Goal: Task Accomplishment & Management: Use online tool/utility

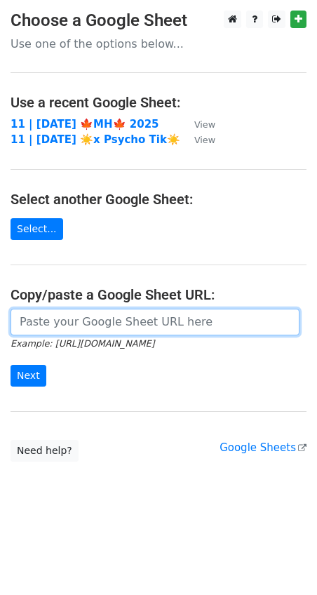
click at [157, 316] on input "url" at bounding box center [155, 322] width 289 height 27
paste input "[URL][DOMAIN_NAME]"
type input "[URL][DOMAIN_NAME]"
click at [11, 365] on input "Next" at bounding box center [29, 376] width 36 height 22
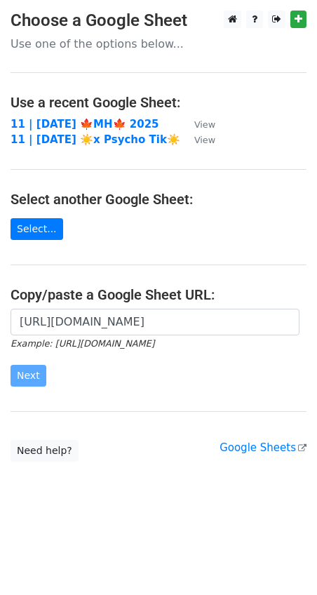
scroll to position [0, 0]
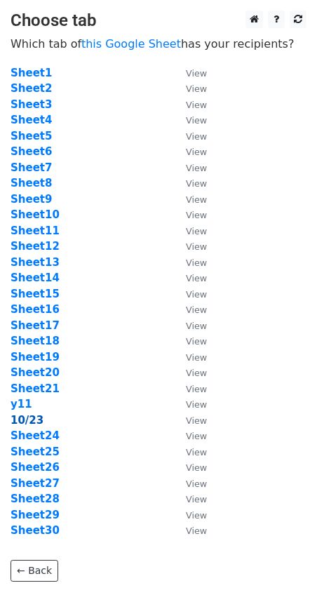
click at [29, 416] on strong "10/23" at bounding box center [27, 420] width 33 height 13
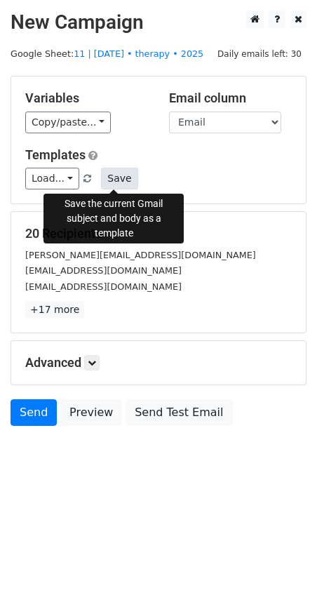
click at [124, 178] on button "Save" at bounding box center [119, 179] width 37 height 22
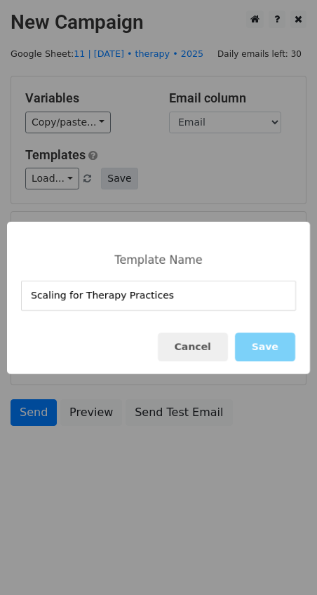
type input "Scaling for Therapy Practices"
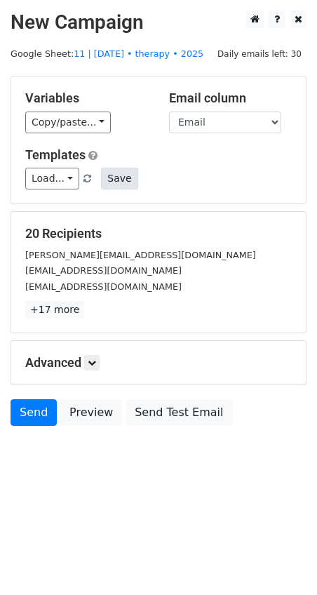
click at [112, 173] on button "Save" at bounding box center [119, 179] width 37 height 22
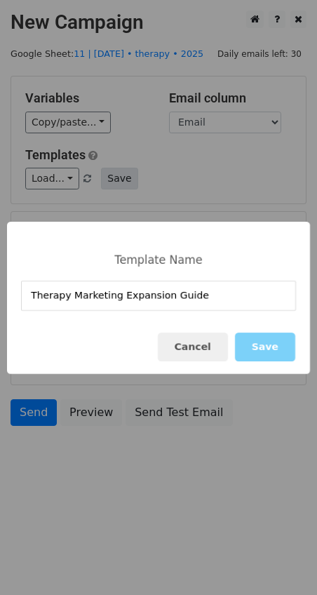
type input "Therapy Marketing Expansion Guide"
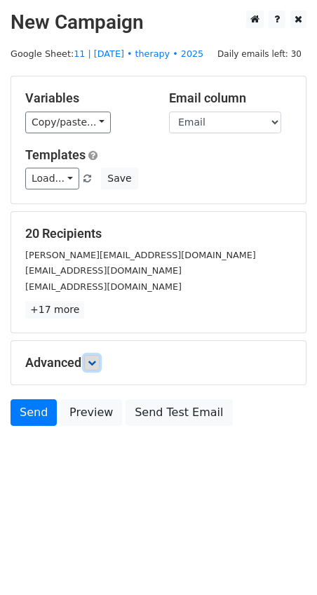
click at [96, 359] on icon at bounding box center [92, 363] width 8 height 8
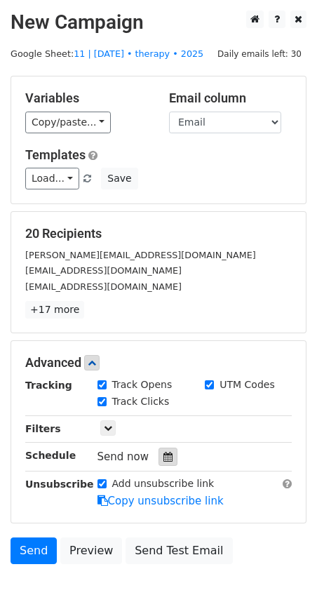
click at [164, 458] on icon at bounding box center [168, 457] width 9 height 10
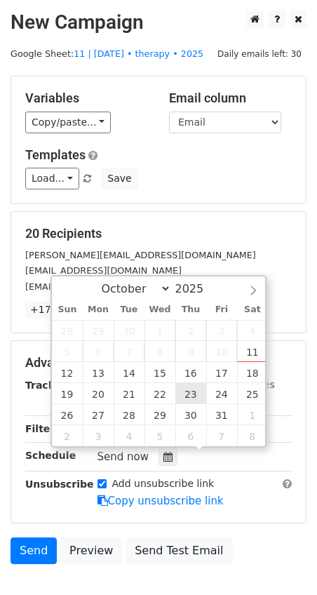
type input "2025-10-23 12:00"
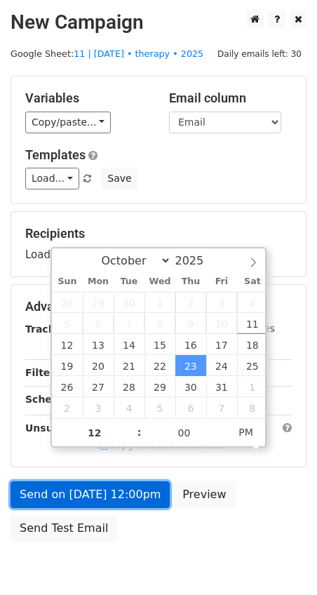
click at [128, 506] on link "Send on Oct 23 at 12:00pm" at bounding box center [90, 495] width 159 height 27
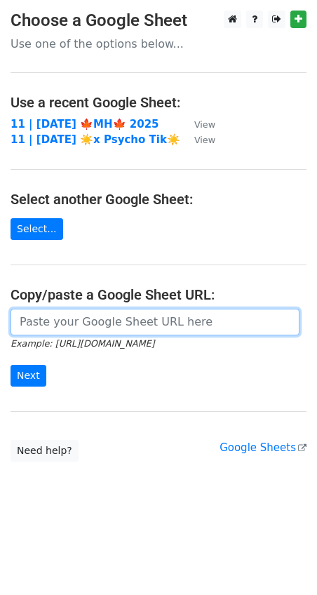
click at [179, 318] on input "url" at bounding box center [155, 322] width 289 height 27
paste input "https://docs.google.com/spreadsheets/d/1eo63uS3l114nabILIeQIWIH0hpJibQfMIC3U2Oh…"
type input "https://docs.google.com/spreadsheets/d/1eo63uS3l114nabILIeQIWIH0hpJibQfMIC3U2Oh…"
click at [11, 365] on input "Next" at bounding box center [29, 376] width 36 height 22
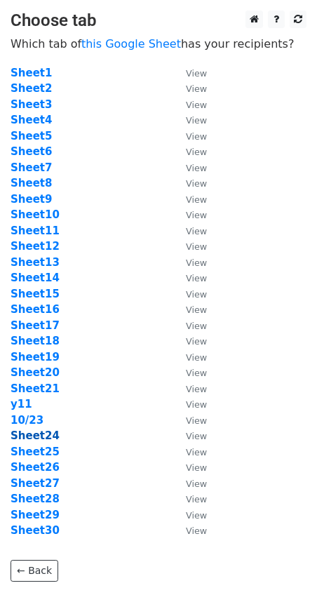
click at [34, 435] on strong "Sheet24" at bounding box center [35, 436] width 49 height 13
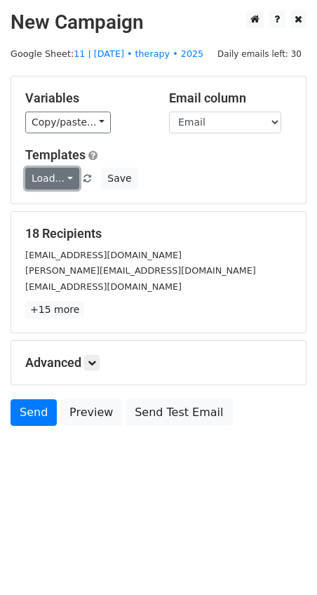
click at [61, 178] on link "Load..." at bounding box center [52, 179] width 54 height 22
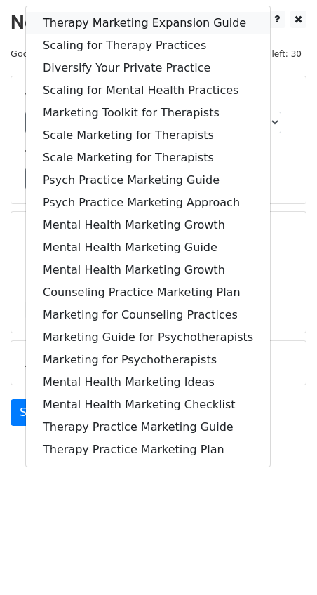
click at [113, 27] on link "Therapy Marketing Expansion Guide" at bounding box center [148, 23] width 244 height 22
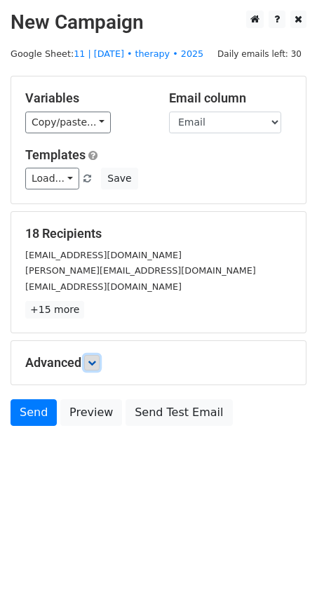
click at [95, 362] on icon at bounding box center [92, 363] width 8 height 8
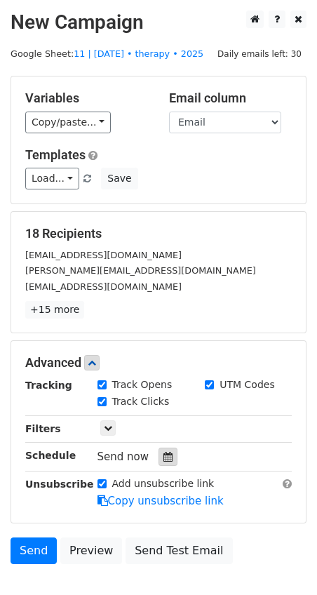
click at [164, 460] on icon at bounding box center [168, 457] width 9 height 10
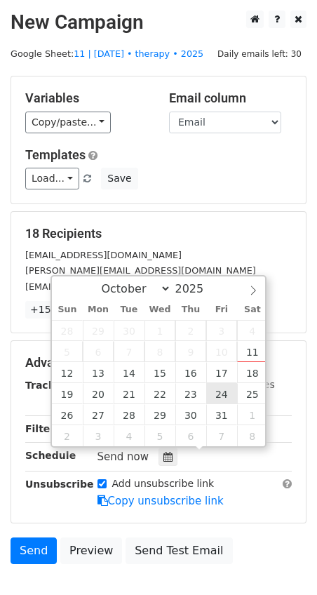
type input "[DATE] 12:00"
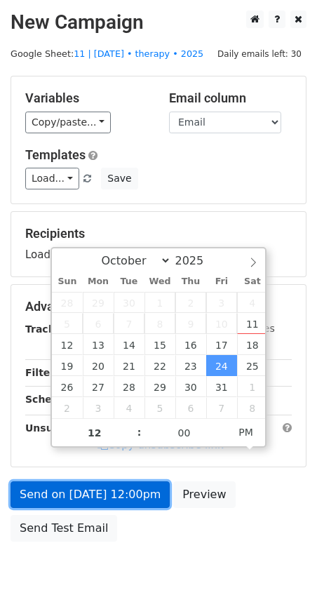
click at [152, 486] on link "Send on [DATE] 12:00pm" at bounding box center [90, 495] width 159 height 27
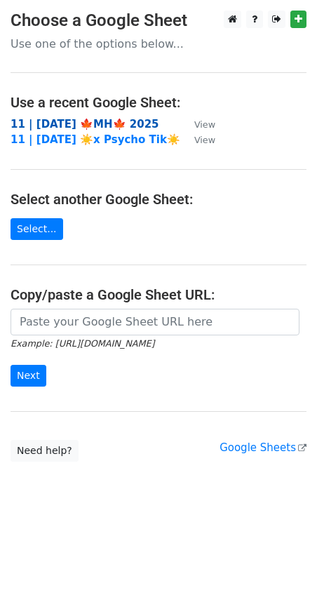
click at [101, 126] on strong "11 | [DATE] 🍁MH🍁 2025" at bounding box center [85, 124] width 149 height 13
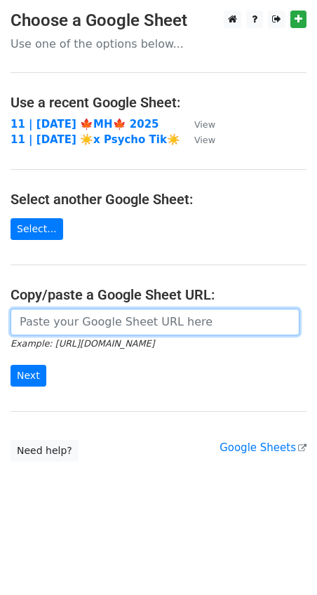
click at [53, 312] on input "url" at bounding box center [155, 322] width 289 height 27
paste input "https://docs.google.com/spreadsheets/d/1eo63uS3l114nabILIeQIWIH0hpJibQfMIC3U2Oh…"
type input "https://docs.google.com/spreadsheets/d/1eo63uS3l114nabILIeQIWIH0hpJibQfMIC3U2Oh…"
click at [11, 365] on input "Next" at bounding box center [29, 376] width 36 height 22
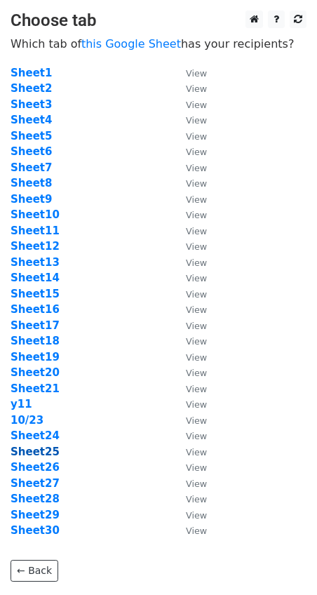
click at [48, 449] on strong "Sheet25" at bounding box center [35, 452] width 49 height 13
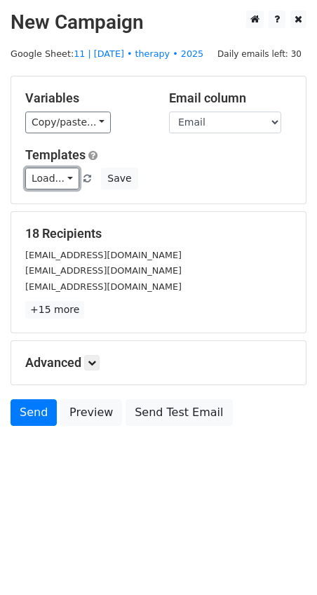
click at [47, 178] on link "Load..." at bounding box center [52, 179] width 54 height 22
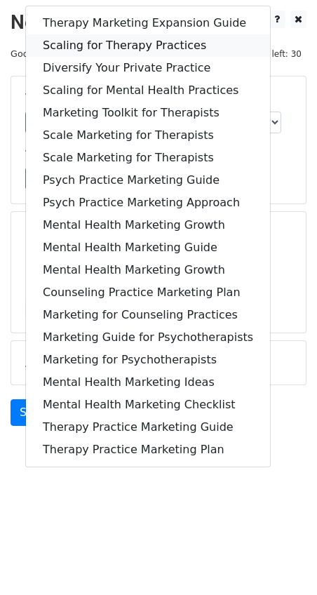
click at [137, 44] on link "Scaling for Therapy Practices" at bounding box center [148, 45] width 244 height 22
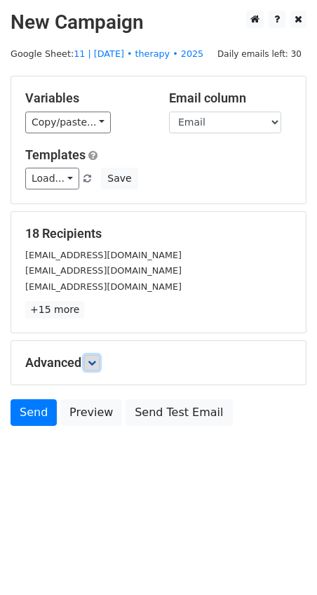
click at [91, 363] on icon at bounding box center [92, 363] width 8 height 8
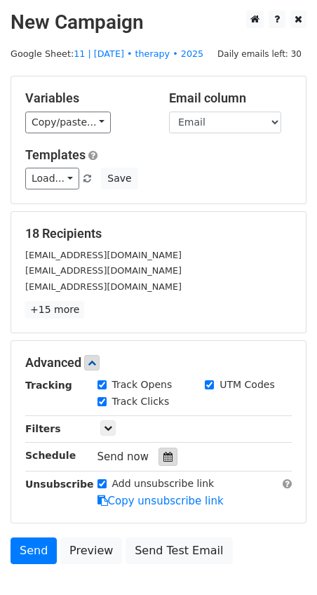
click at [164, 453] on icon at bounding box center [168, 457] width 9 height 10
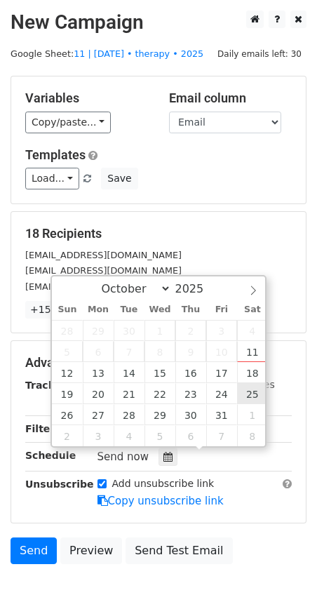
type input "2025-10-25 12:00"
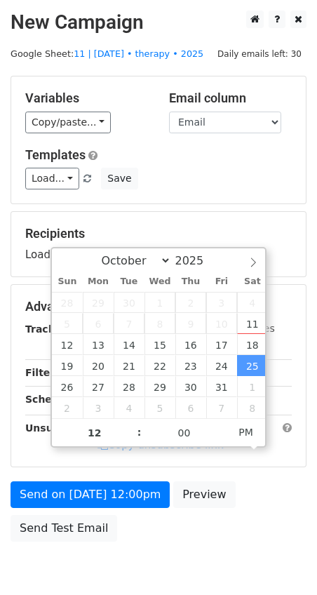
click at [125, 508] on div "Send on Oct 25 at 12:00pm Preview Send Test Email" at bounding box center [158, 515] width 317 height 67
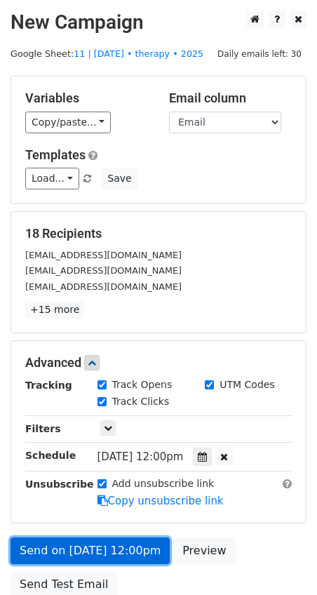
click at [48, 548] on link "Send on Oct 25 at 12:00pm" at bounding box center [90, 551] width 159 height 27
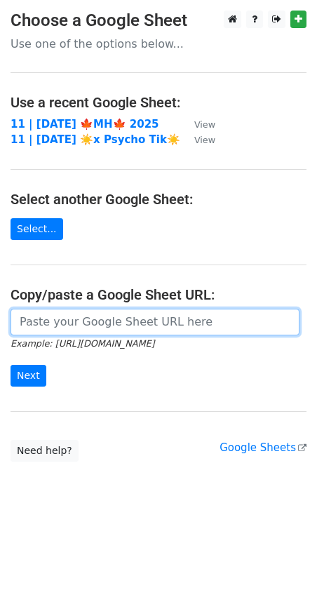
click at [121, 314] on input "url" at bounding box center [155, 322] width 289 height 27
paste input "https://docs.google.com/spreadsheets/d/1eo63uS3l114nabILIeQIWIH0hpJibQfMIC3U2Oh…"
type input "https://docs.google.com/spreadsheets/d/1eo63uS3l114nabILIeQIWIH0hpJibQfMIC3U2Oh…"
click at [11, 365] on input "Next" at bounding box center [29, 376] width 36 height 22
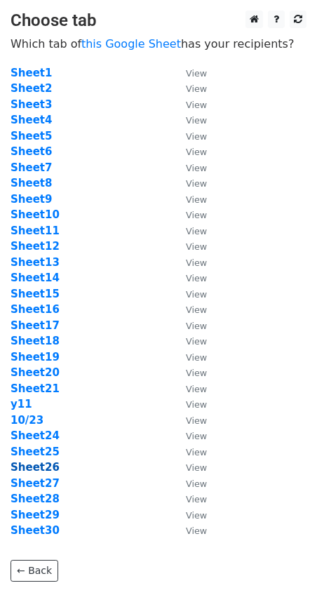
click at [42, 465] on strong "Sheet26" at bounding box center [35, 467] width 49 height 13
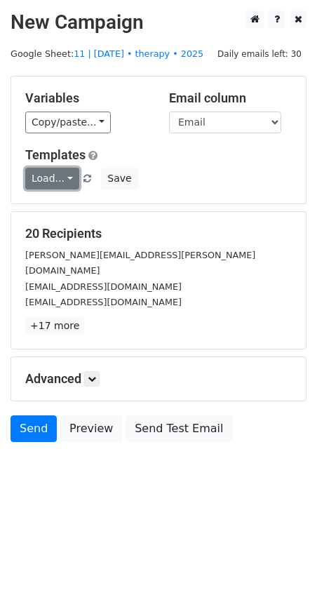
click at [63, 177] on link "Load..." at bounding box center [52, 179] width 54 height 22
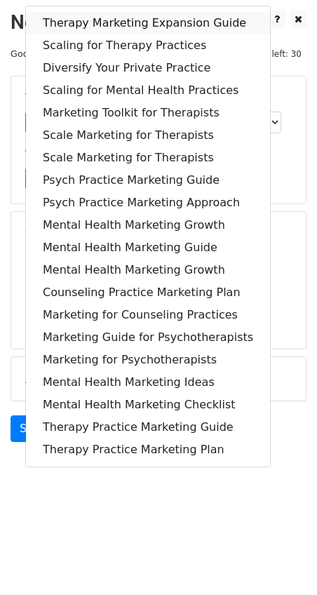
click at [93, 23] on link "Therapy Marketing Expansion Guide" at bounding box center [148, 23] width 244 height 22
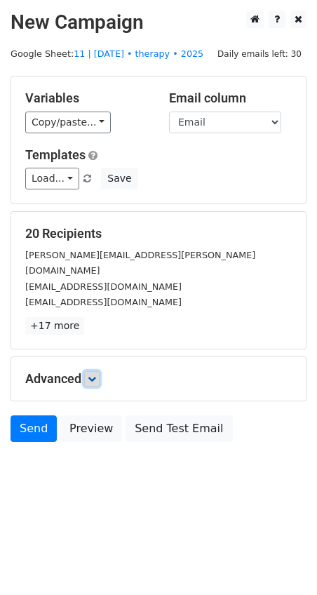
click at [92, 375] on icon at bounding box center [92, 379] width 8 height 8
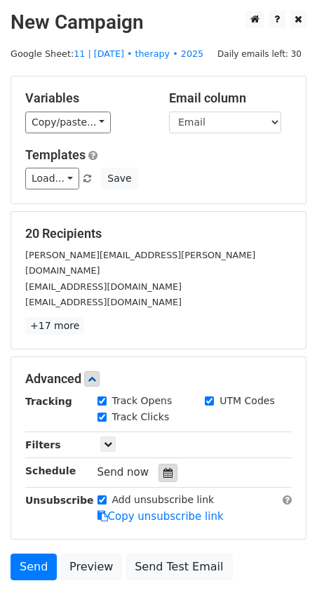
click at [164, 468] on icon at bounding box center [168, 473] width 9 height 10
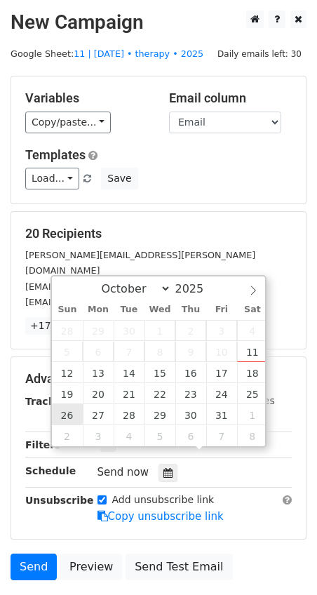
type input "[DATE] 12:00"
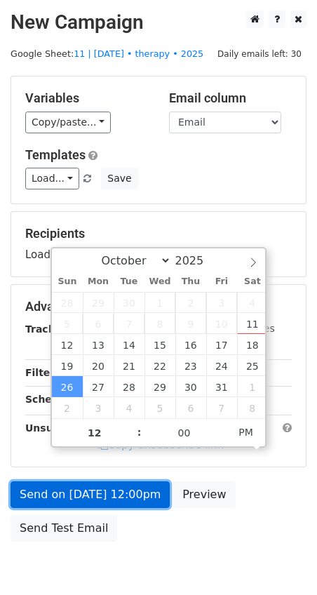
click at [61, 501] on link "Send on [DATE] 12:00pm" at bounding box center [90, 495] width 159 height 27
